Goal: Task Accomplishment & Management: Manage account settings

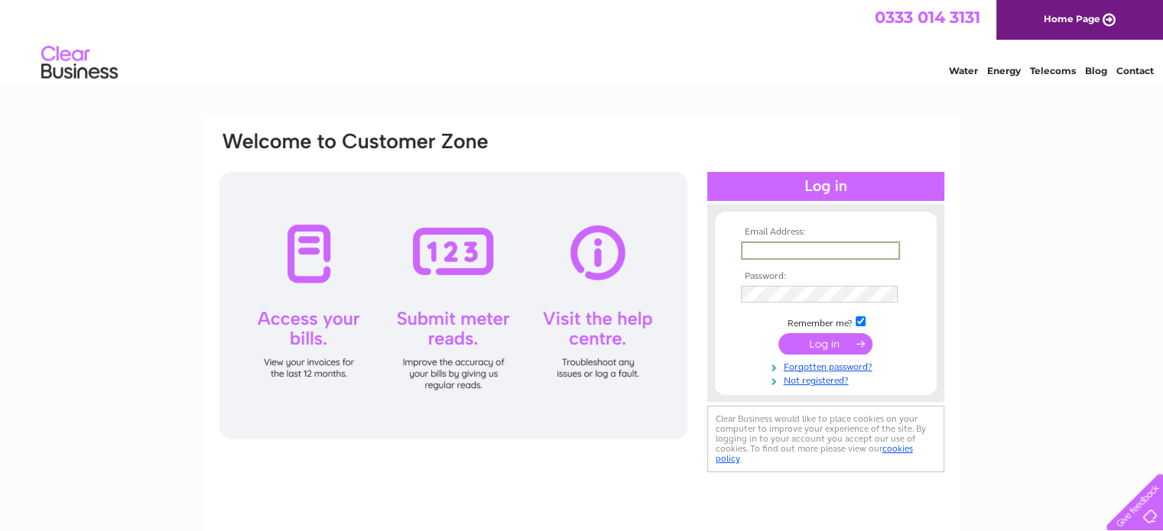
click at [751, 248] on input "text" at bounding box center [820, 251] width 159 height 18
click at [758, 250] on input "rod@scottishowlcentre.com" at bounding box center [820, 251] width 159 height 18
type input "mail@scottishowlcentre.com"
click at [821, 345] on input "submit" at bounding box center [825, 342] width 94 height 21
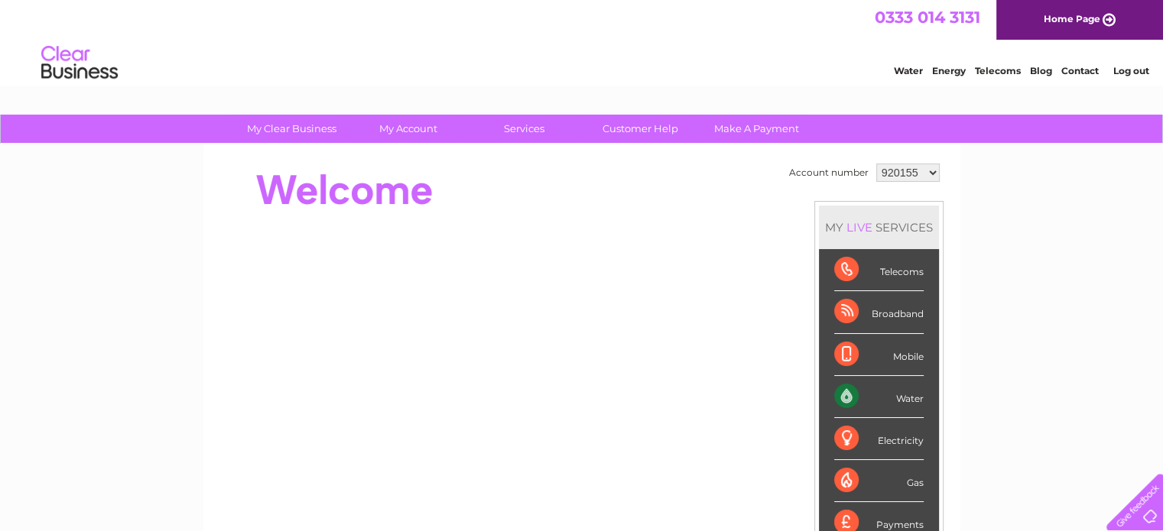
click at [931, 172] on select "920155 1054470" at bounding box center [907, 173] width 63 height 18
select select "1054470"
click at [876, 164] on select "920155 1054470" at bounding box center [907, 173] width 63 height 18
click at [449, 156] on div "Account number 920155 1054470 MY LIVE SERVICES Telecoms Broadband Mobile Water …" at bounding box center [581, 428] width 757 height 568
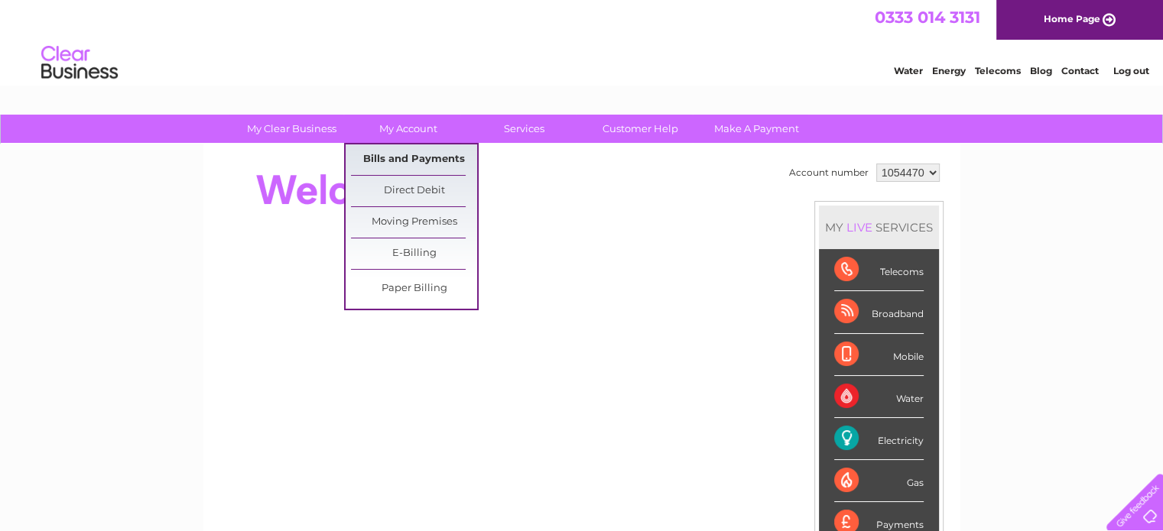
click at [410, 158] on link "Bills and Payments" at bounding box center [414, 159] width 126 height 31
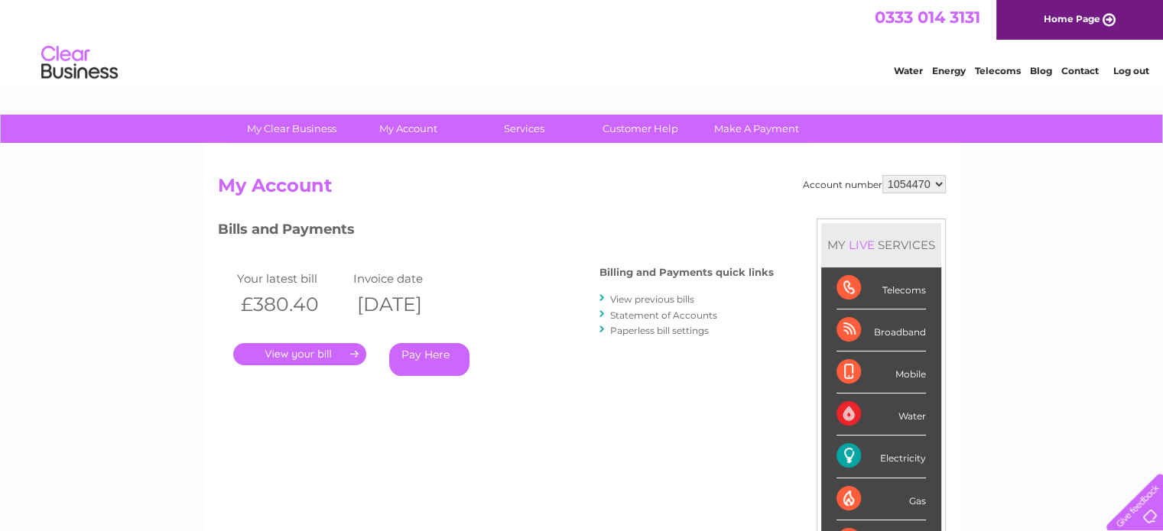
click at [315, 355] on link "." at bounding box center [299, 354] width 133 height 22
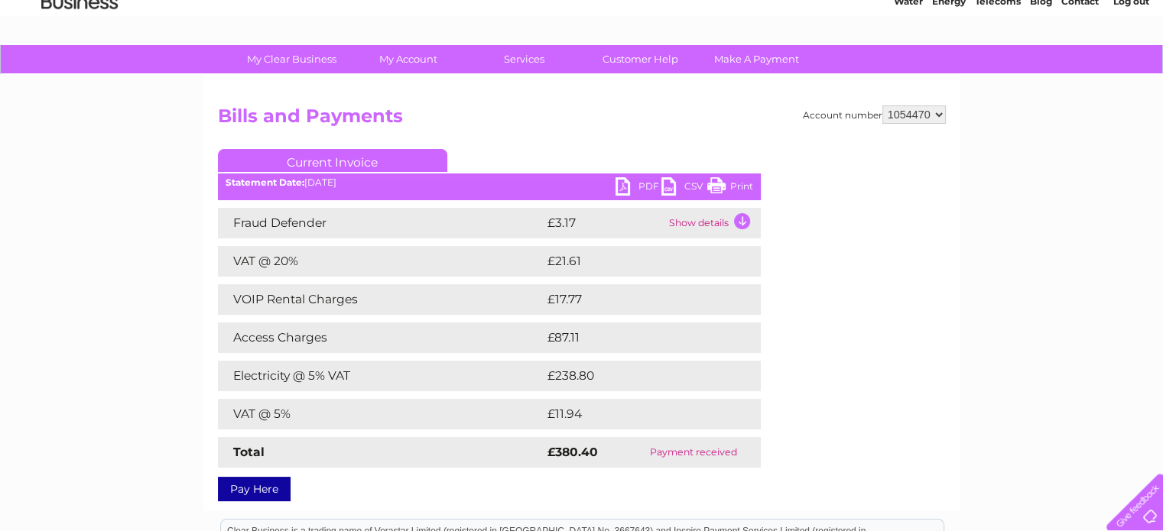
scroll to position [78, 0]
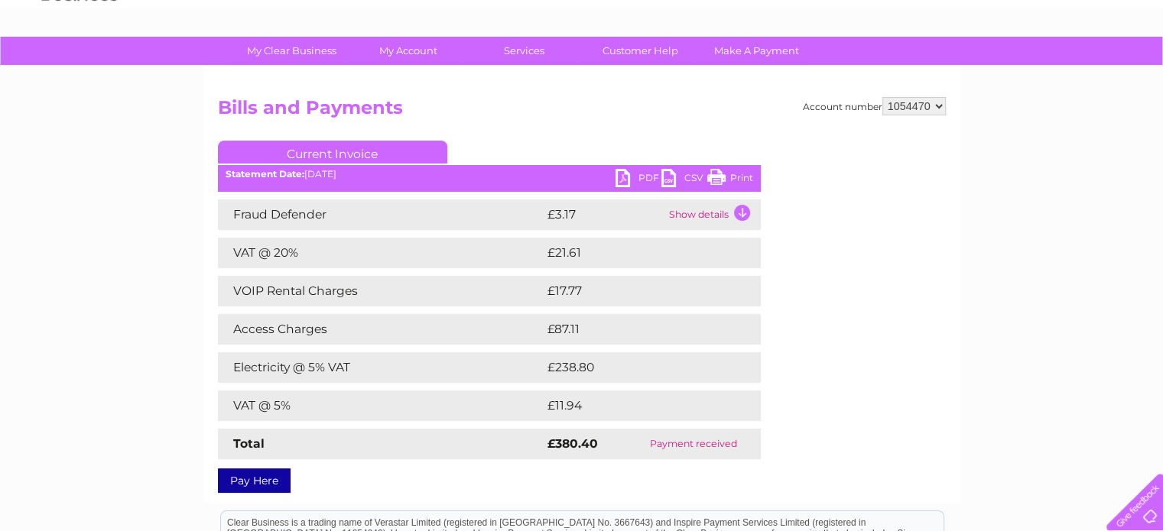
click at [644, 174] on link "PDF" at bounding box center [638, 180] width 46 height 22
